Goal: Information Seeking & Learning: Learn about a topic

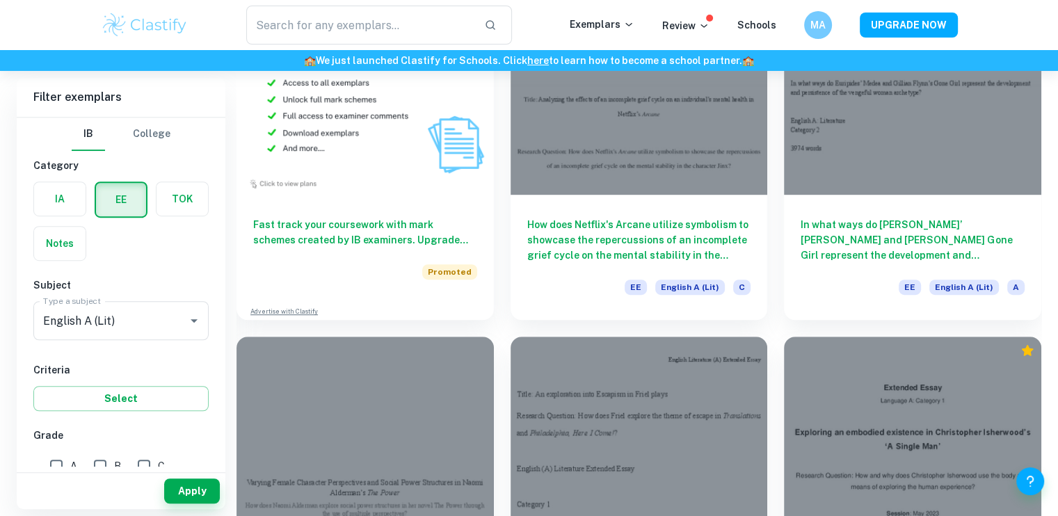
scroll to position [843, 0]
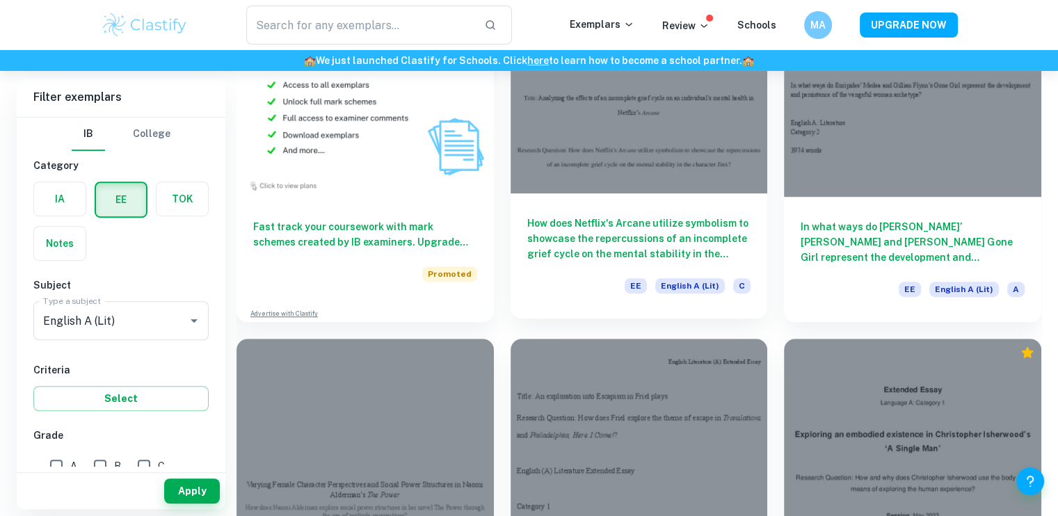
click at [677, 131] on div at bounding box center [639, 96] width 257 height 193
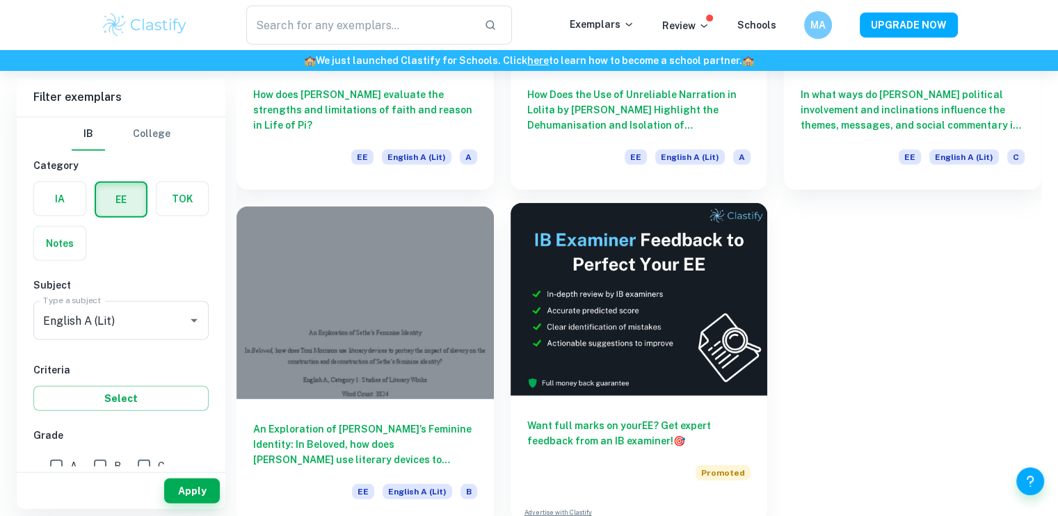
scroll to position [3661, 0]
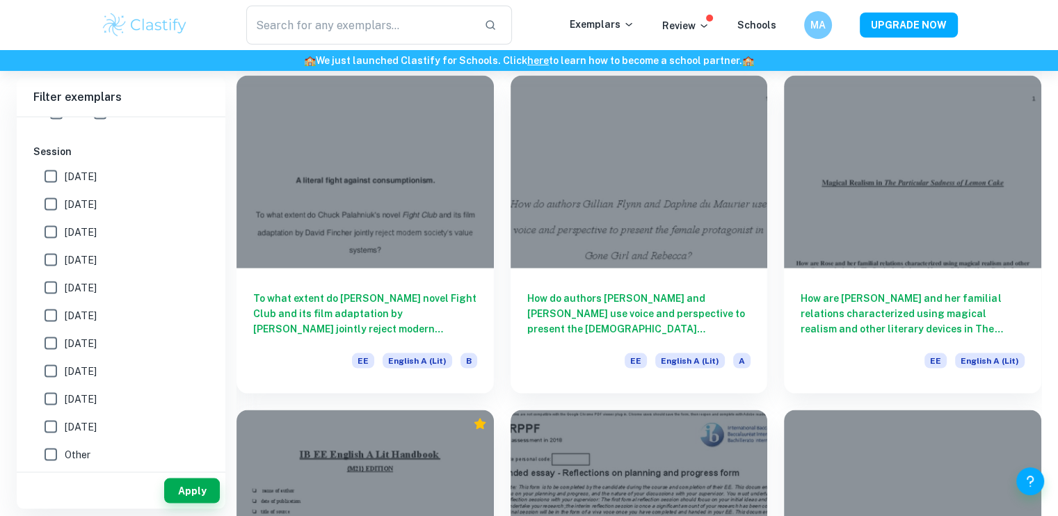
scroll to position [2777, 0]
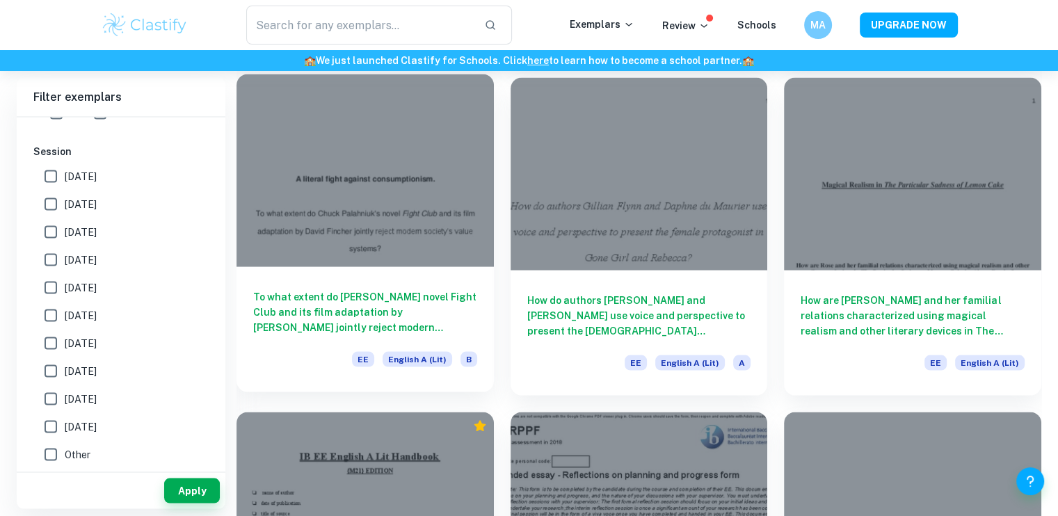
click at [341, 163] on div at bounding box center [365, 170] width 257 height 193
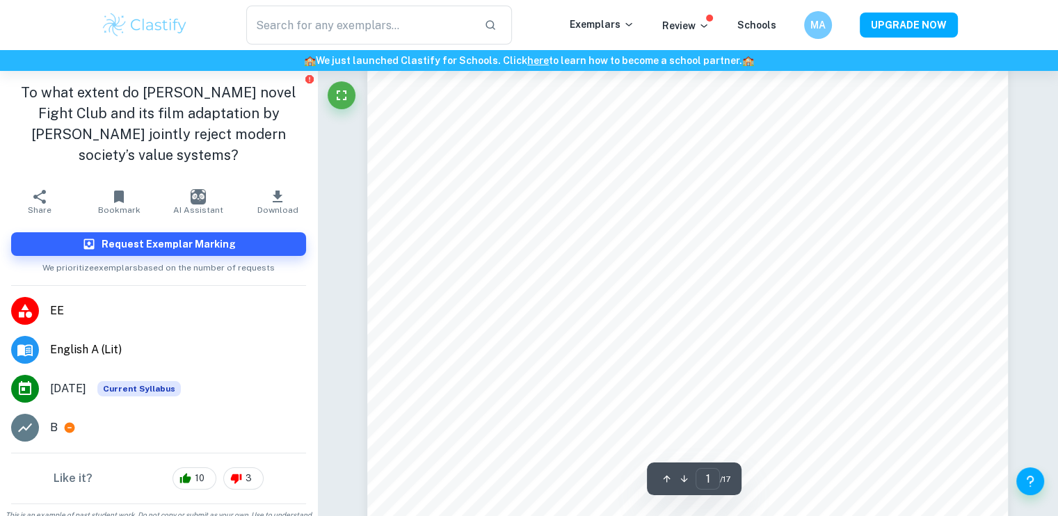
scroll to position [106, 0]
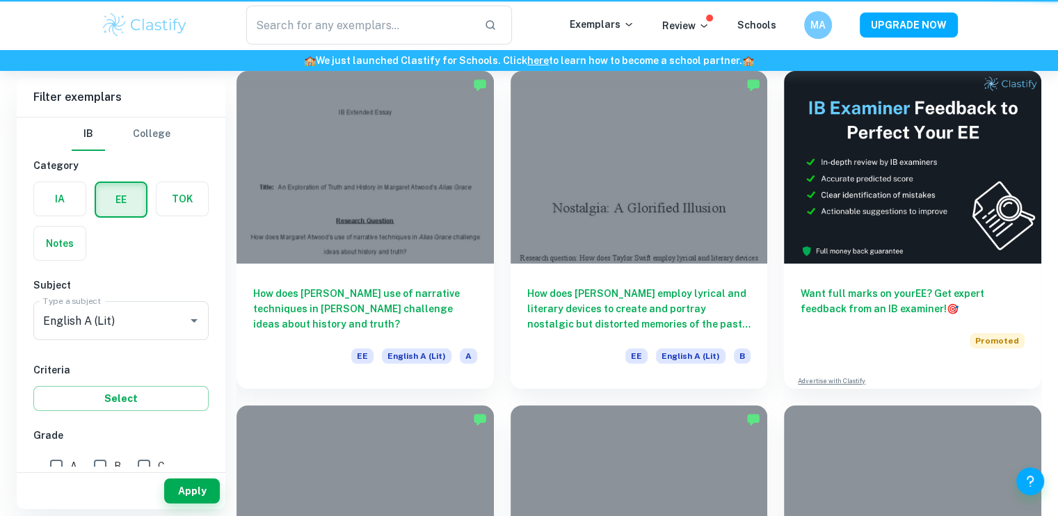
scroll to position [2777, 0]
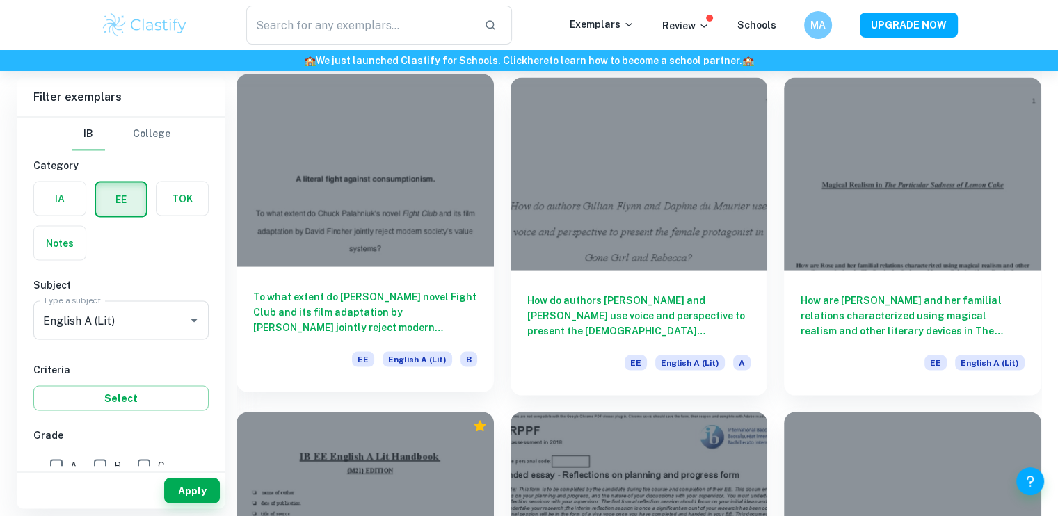
click at [353, 177] on div at bounding box center [365, 170] width 257 height 193
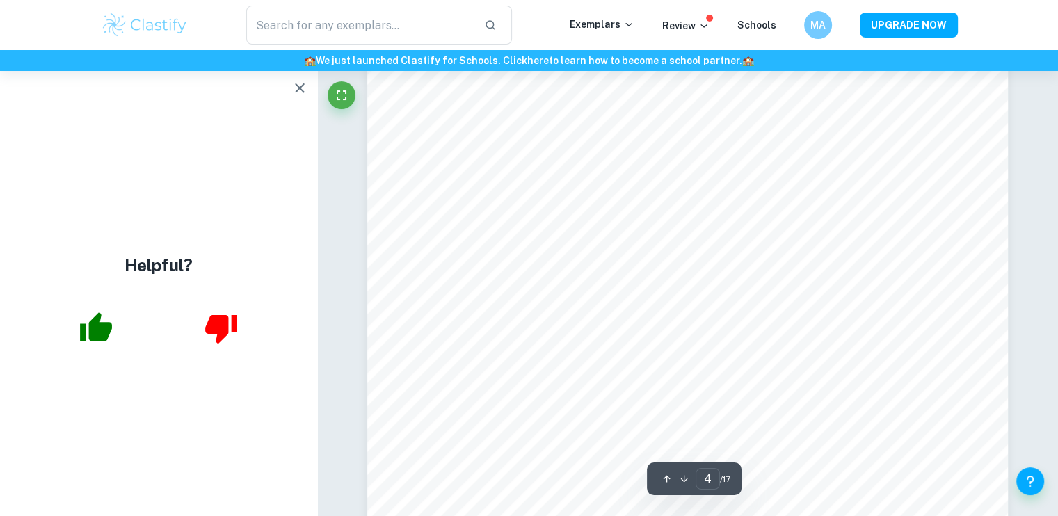
scroll to position [3382, 0]
type input "3"
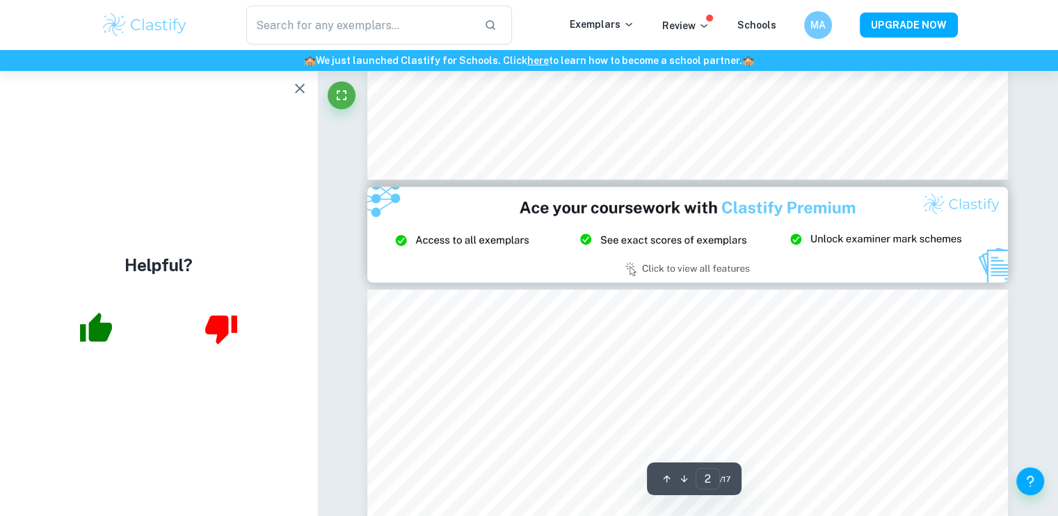
type input "3"
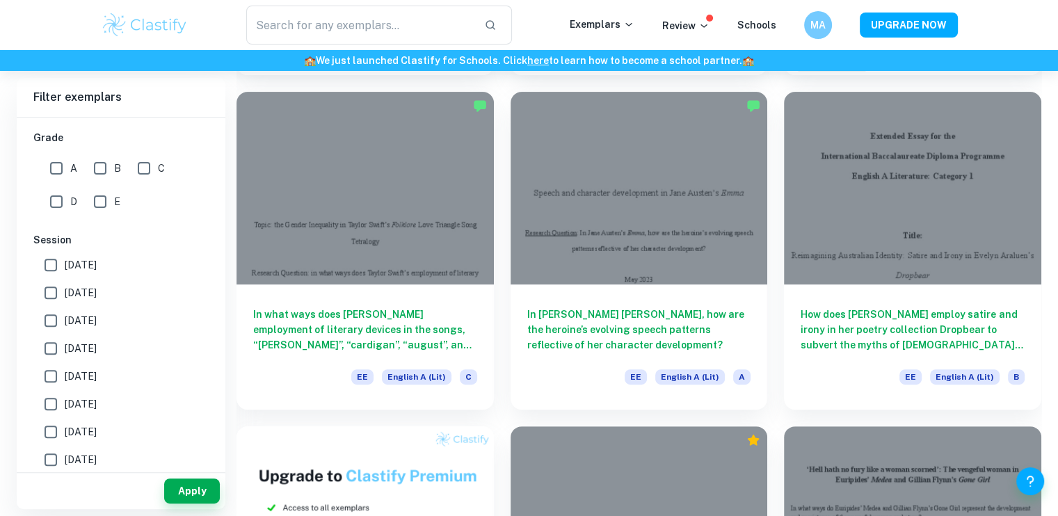
scroll to position [419, 0]
click at [51, 171] on input "A" at bounding box center [56, 168] width 28 height 28
checkbox input "true"
click at [185, 493] on button "Apply" at bounding box center [192, 491] width 56 height 25
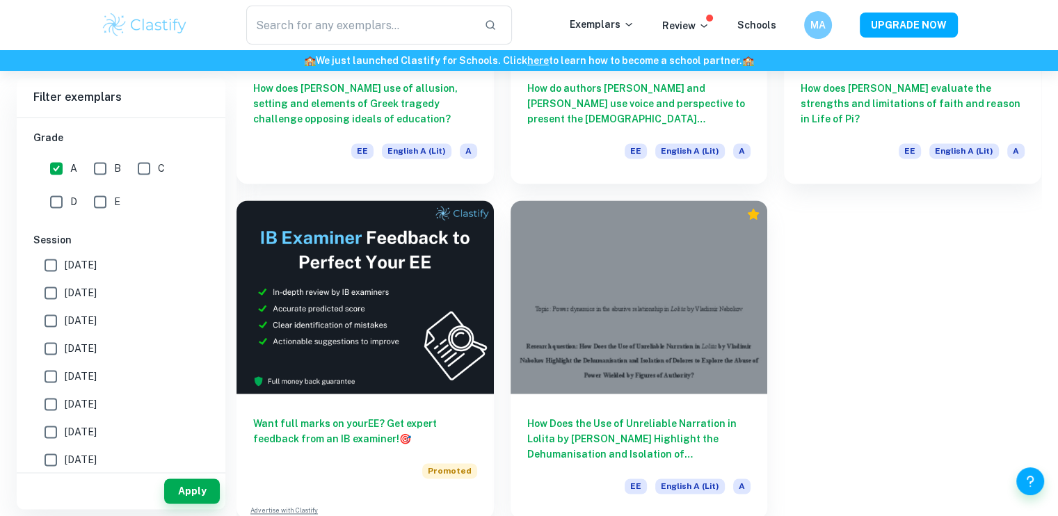
scroll to position [1987, 0]
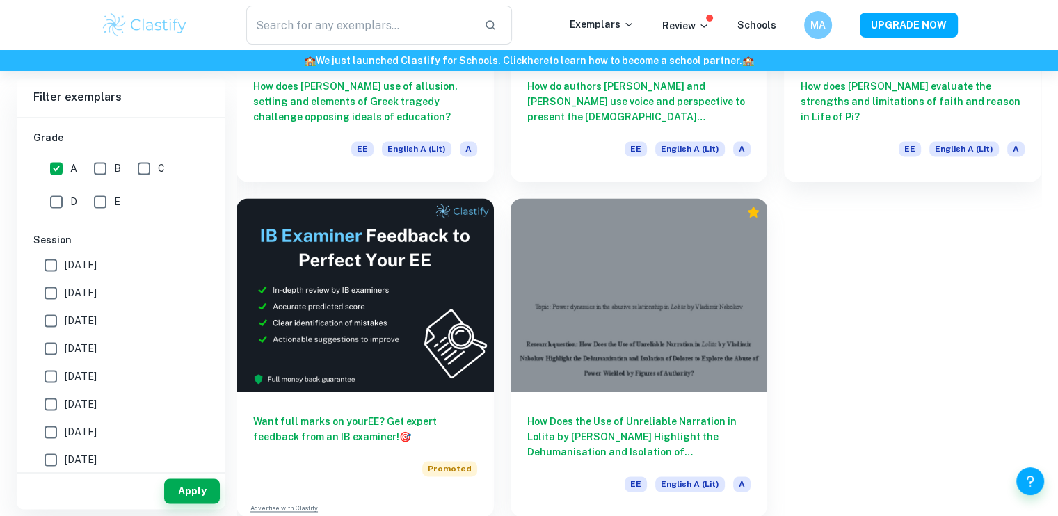
click at [104, 171] on input "B" at bounding box center [100, 168] width 28 height 28
checkbox input "true"
click at [33, 150] on div "A B C D E" at bounding box center [123, 182] width 181 height 67
drag, startPoint x: 42, startPoint y: 159, endPoint x: 54, endPoint y: 168, distance: 15.4
click at [54, 168] on div "A B C D E" at bounding box center [123, 182] width 181 height 67
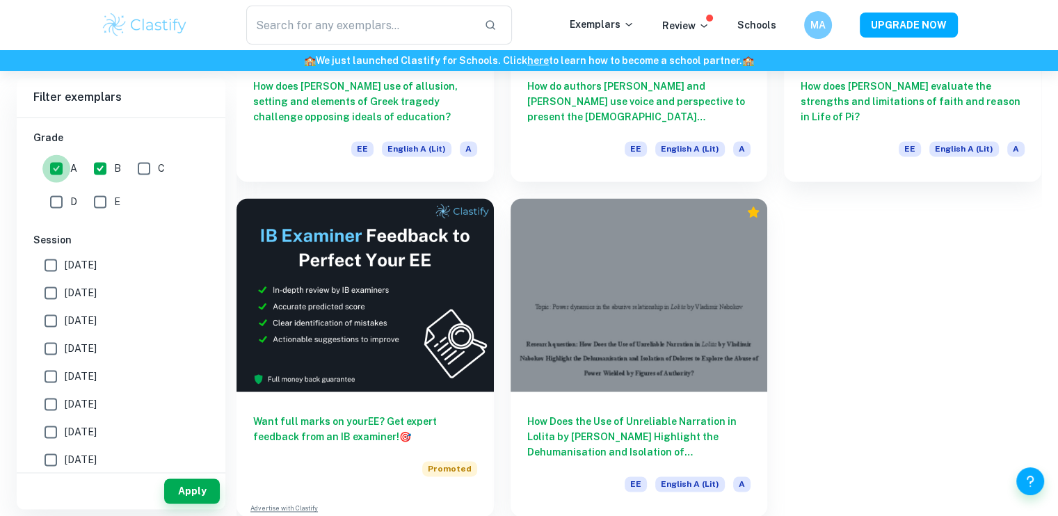
click at [54, 168] on input "A" at bounding box center [56, 168] width 28 height 28
checkbox input "false"
click at [203, 486] on button "Apply" at bounding box center [192, 491] width 56 height 25
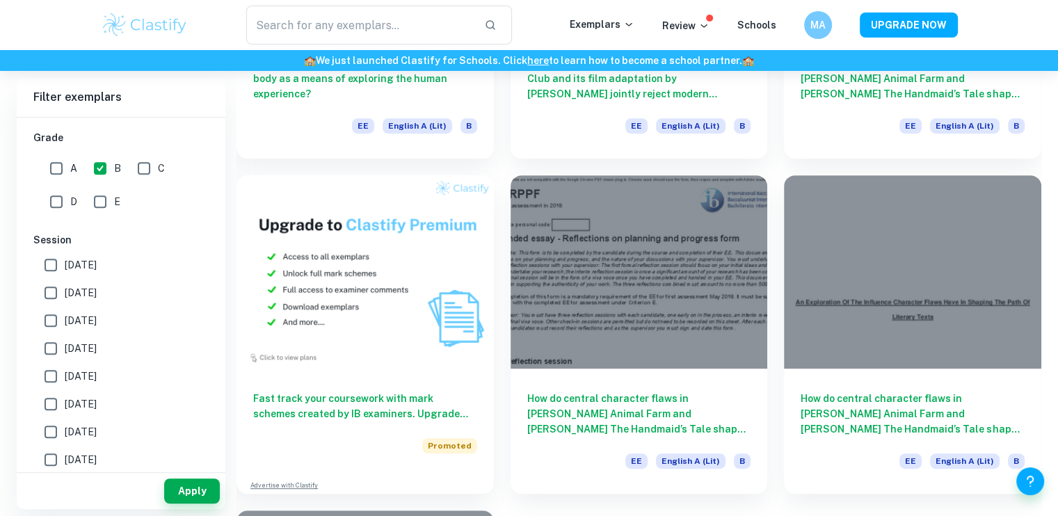
scroll to position [982, 0]
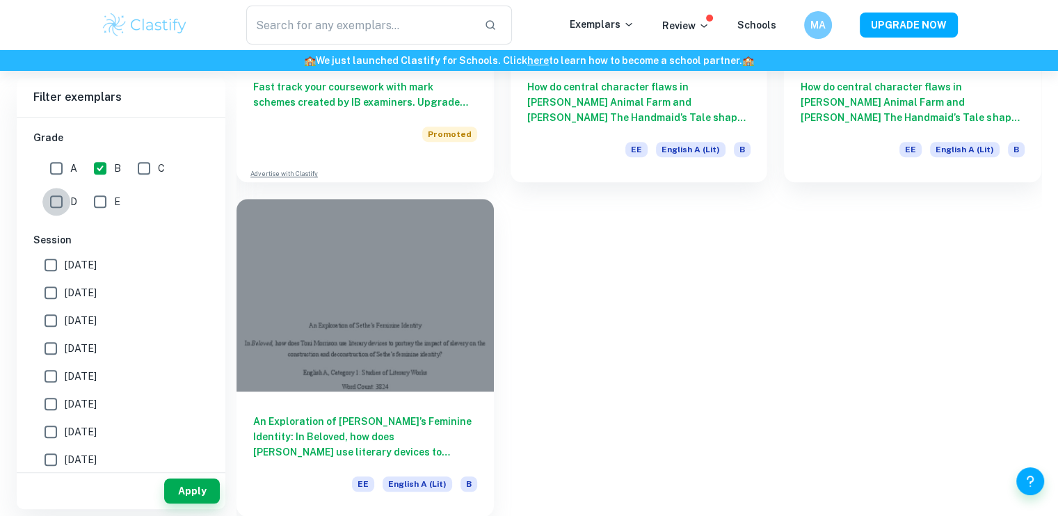
click at [56, 195] on input "D" at bounding box center [56, 202] width 28 height 28
checkbox input "true"
click at [97, 162] on input "B" at bounding box center [100, 168] width 28 height 28
checkbox input "false"
click at [67, 197] on input "D" at bounding box center [56, 202] width 28 height 28
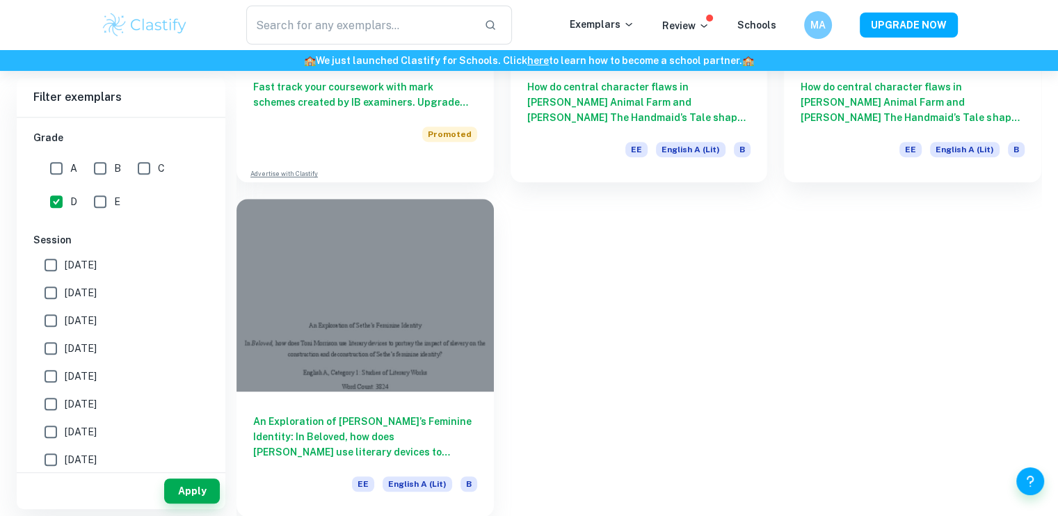
checkbox input "false"
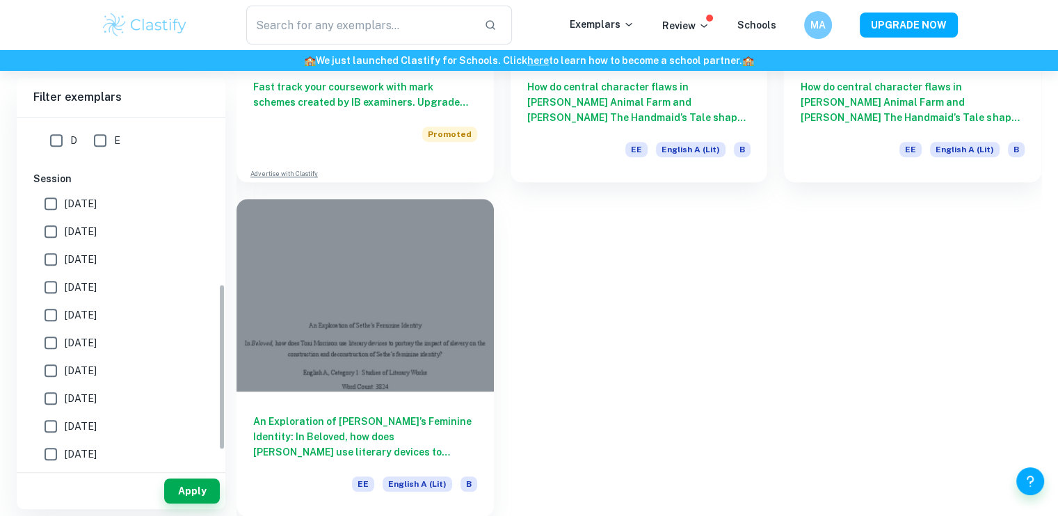
scroll to position [381, 0]
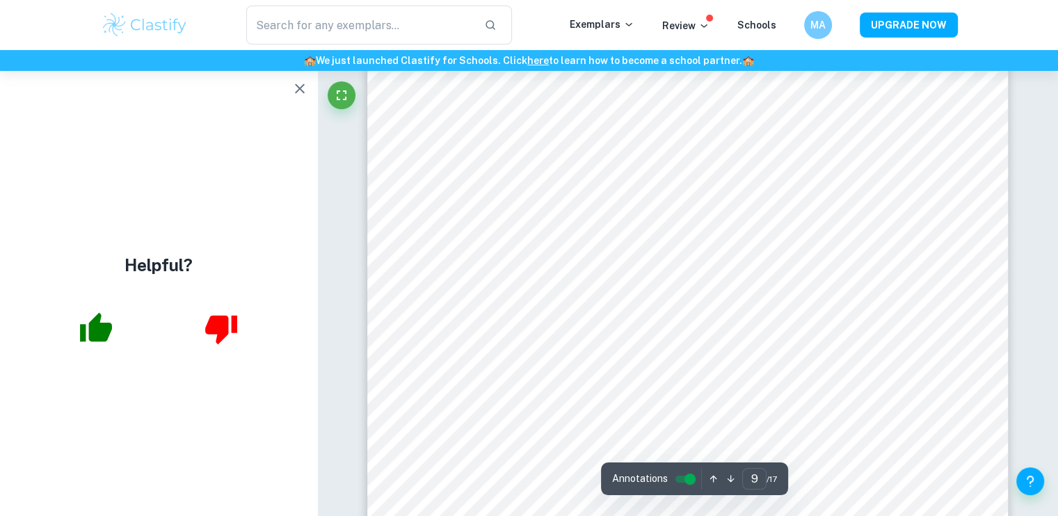
scroll to position [7214, 0]
type input "5"
